Goal: Information Seeking & Learning: Learn about a topic

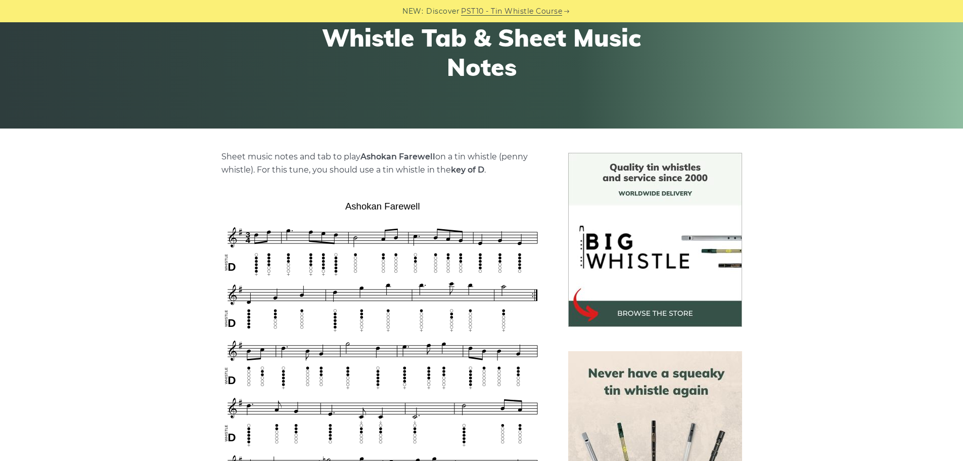
scroll to position [152, 0]
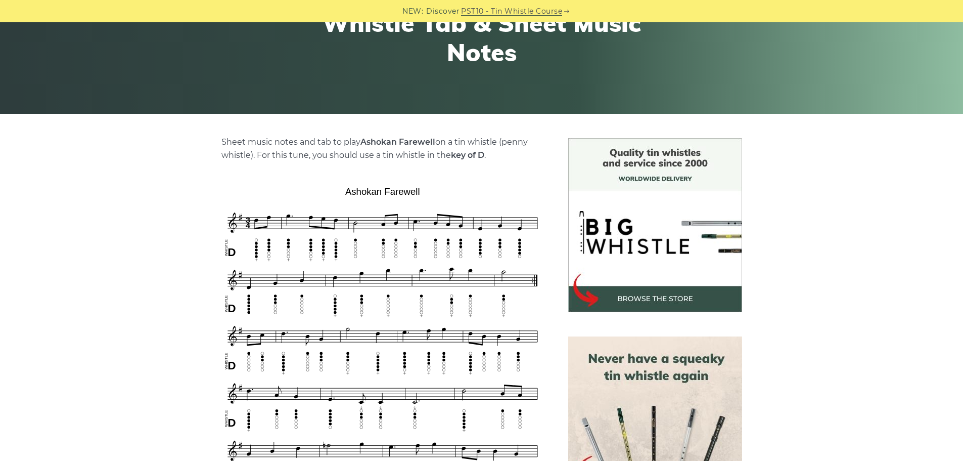
drag, startPoint x: 364, startPoint y: 139, endPoint x: 435, endPoint y: 140, distance: 71.8
click at [435, 140] on p "Sheet music notes and tab to play [PERSON_NAME] Farewell on a tin whistle ([PER…" at bounding box center [383, 149] width 323 height 26
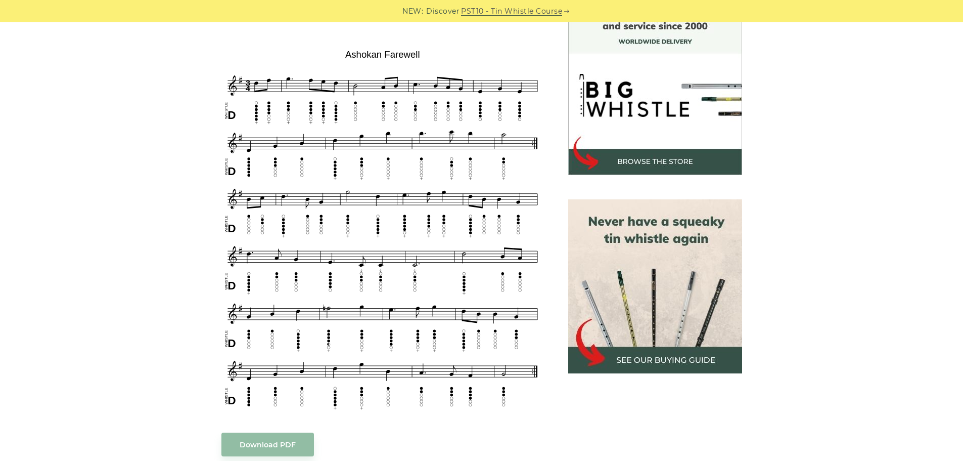
scroll to position [303, 0]
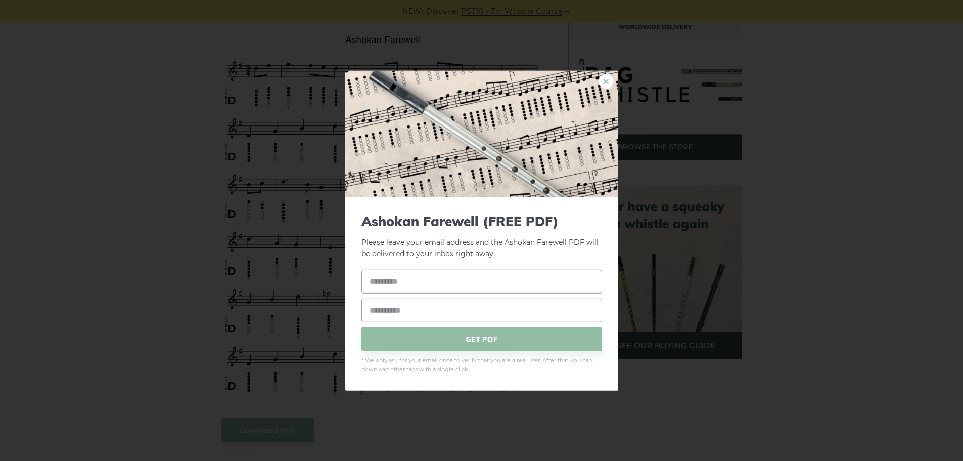
click at [607, 82] on link "×" at bounding box center [606, 80] width 15 height 15
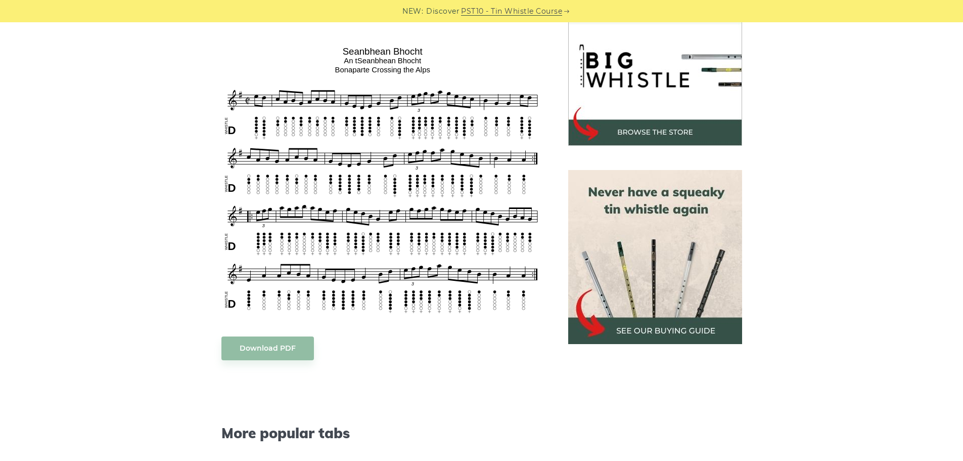
scroll to position [303, 0]
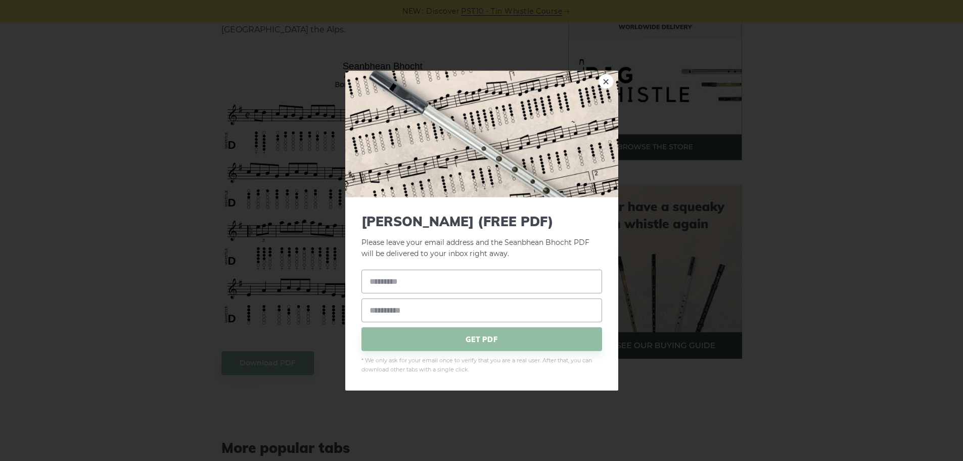
click at [607, 80] on link "×" at bounding box center [606, 80] width 15 height 15
drag, startPoint x: 336, startPoint y: 70, endPoint x: 395, endPoint y: 73, distance: 58.7
click at [616, 78] on img at bounding box center [481, 133] width 273 height 126
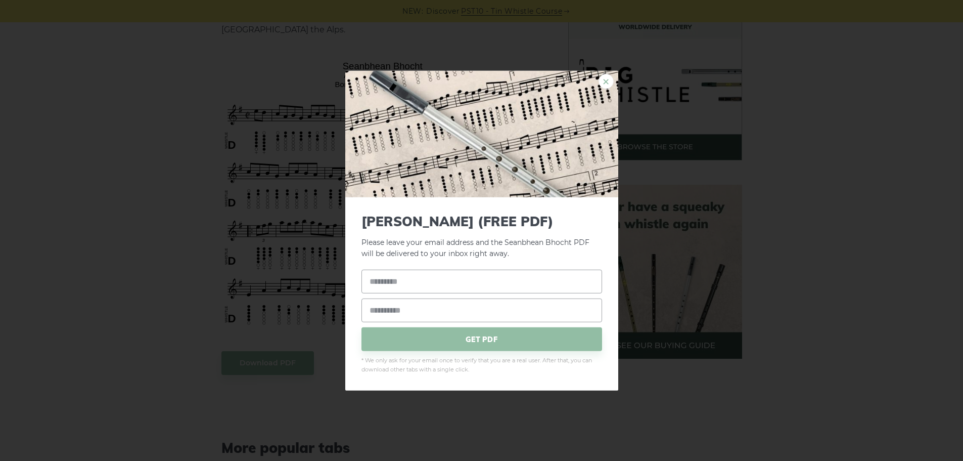
click at [603, 79] on link "×" at bounding box center [606, 80] width 15 height 15
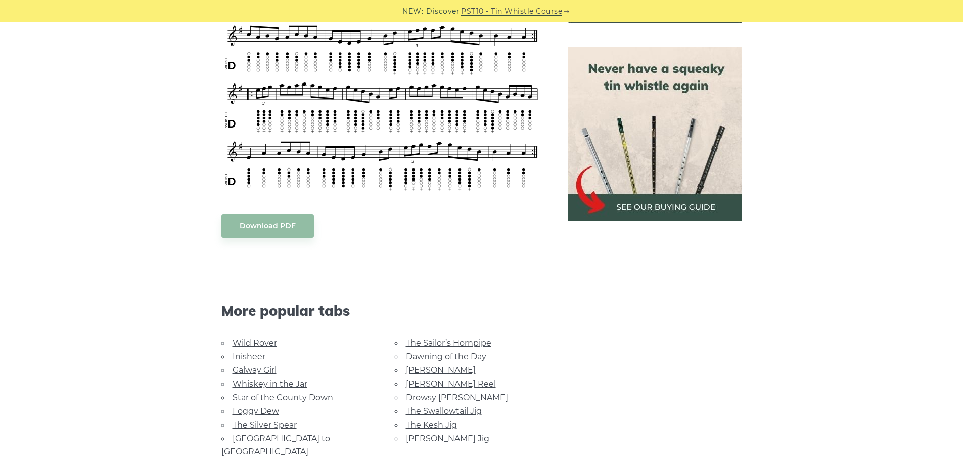
scroll to position [455, 0]
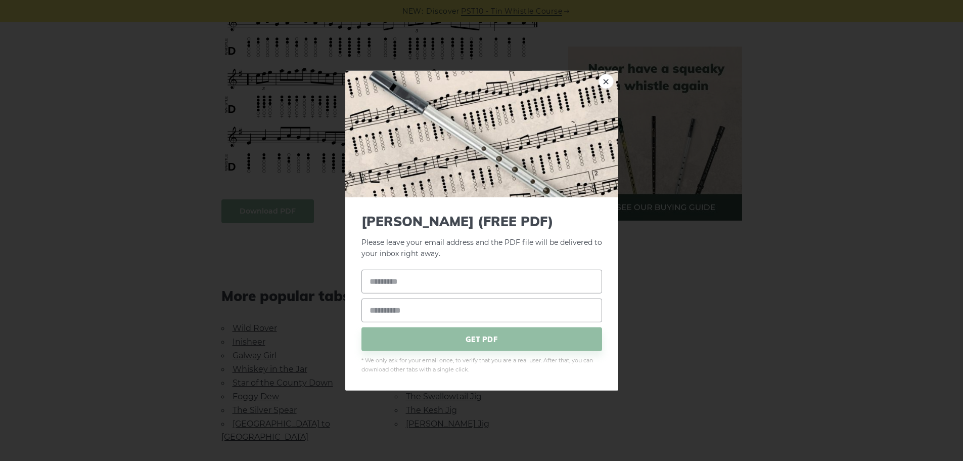
click at [273, 201] on body "NEW: Discover PST10 - Tin Whistle Course Lessons Fingering Charts Tabs & Notes …" at bounding box center [481, 346] width 963 height 1603
click at [607, 83] on link "×" at bounding box center [606, 80] width 15 height 15
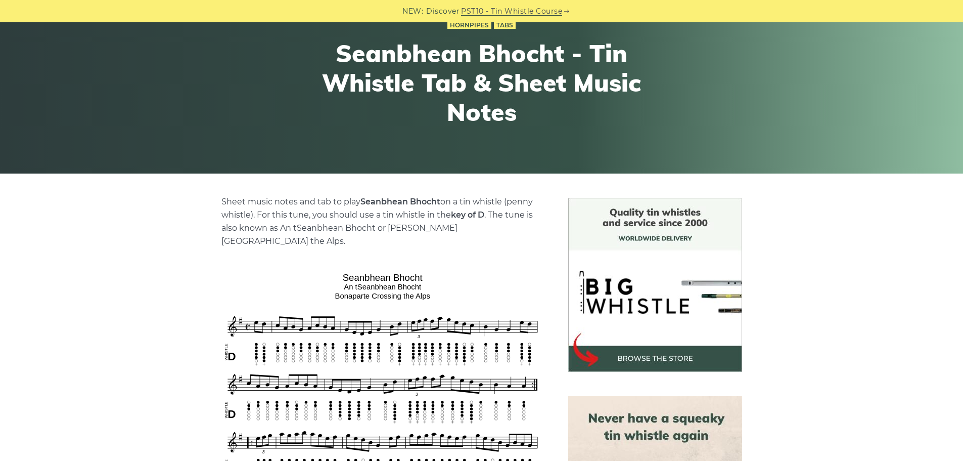
scroll to position [0, 0]
